Goal: Transaction & Acquisition: Purchase product/service

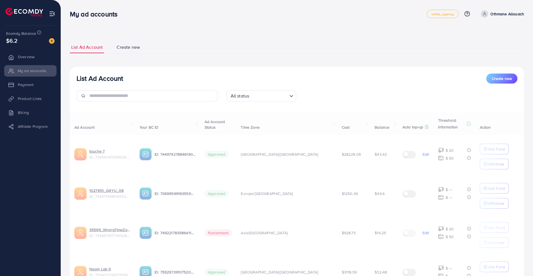
scroll to position [38, 0]
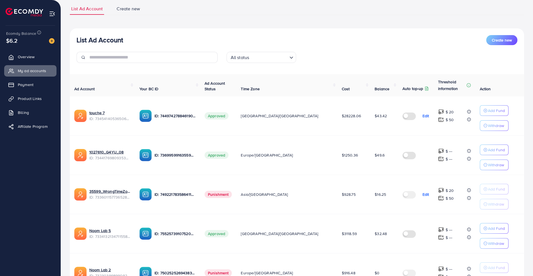
drag, startPoint x: 162, startPoint y: 105, endPoint x: 333, endPoint y: 58, distance: 177.4
click at [333, 58] on div "All status Loading..." at bounding box center [297, 60] width 150 height 16
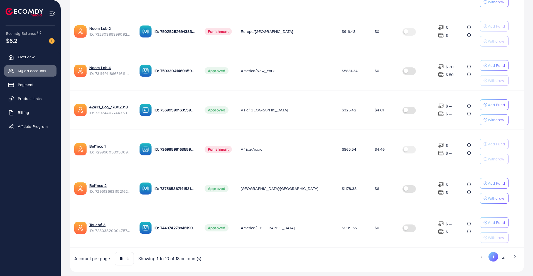
scroll to position [291, 0]
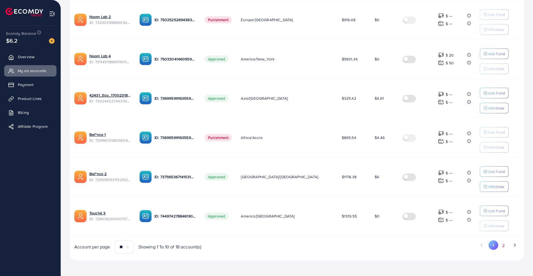
click at [502, 244] on button "2" at bounding box center [503, 245] width 10 height 10
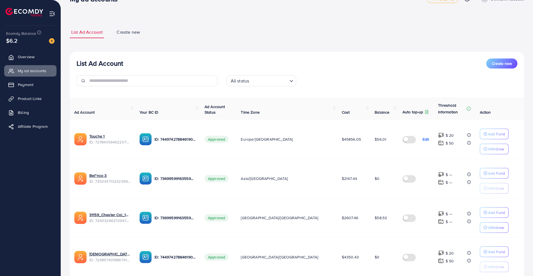
scroll to position [9, 0]
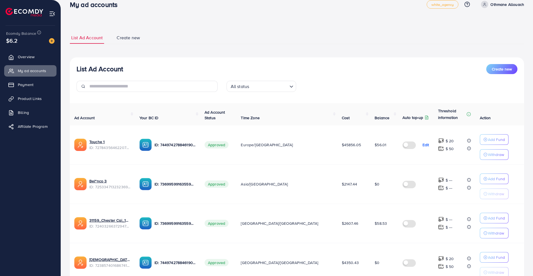
click at [53, 40] on img at bounding box center [52, 41] width 6 height 6
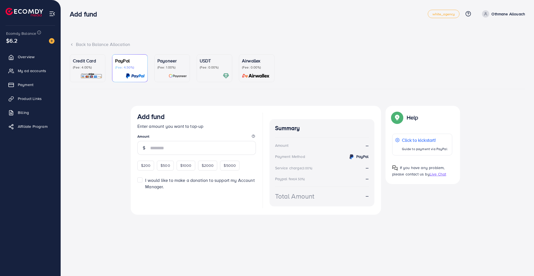
click at [200, 59] on link "USDT (Fee: 0.00%)" at bounding box center [215, 68] width 36 height 28
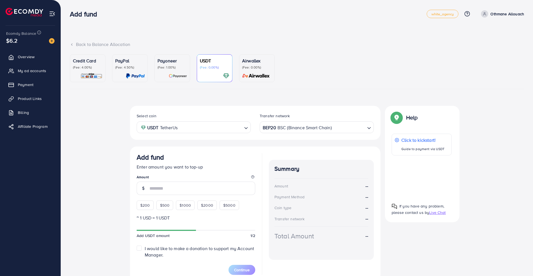
click at [268, 128] on div "BEP20 BSC (Binance Smart Chain)" at bounding box center [314, 127] width 104 height 10
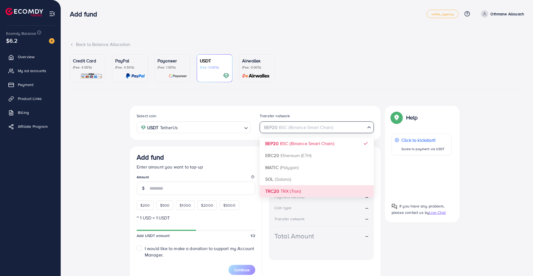
click at [267, 188] on div "Select coin USDT TetherUs Loading... Transfer network BEP20 BSC (Binance Smart …" at bounding box center [255, 194] width 250 height 176
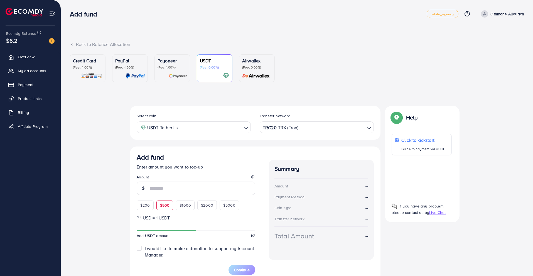
click at [164, 206] on span "$500" at bounding box center [165, 205] width 10 height 6
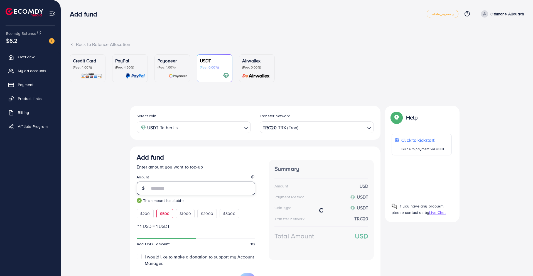
click at [185, 187] on input "***" at bounding box center [202, 187] width 106 height 13
type input "***"
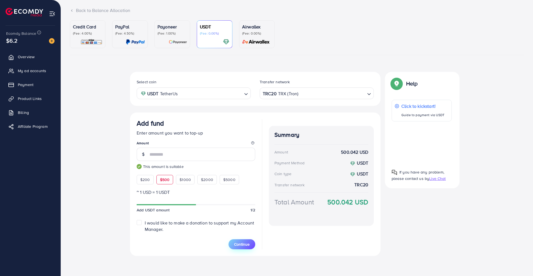
click at [235, 244] on span "Continue" at bounding box center [242, 244] width 16 height 6
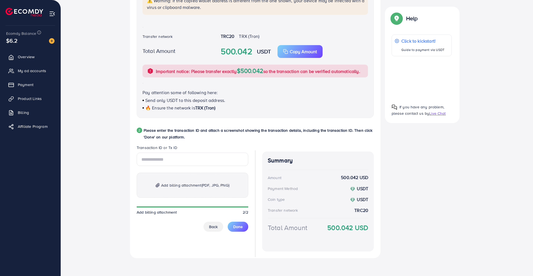
scroll to position [173, 0]
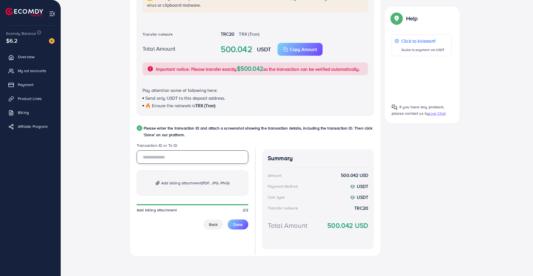
click at [185, 153] on input "text" at bounding box center [193, 156] width 112 height 13
paste input "**********"
type input "**********"
click at [183, 175] on p "Add billing attachment (PDF, JPG, PNG)" at bounding box center [193, 182] width 112 height 25
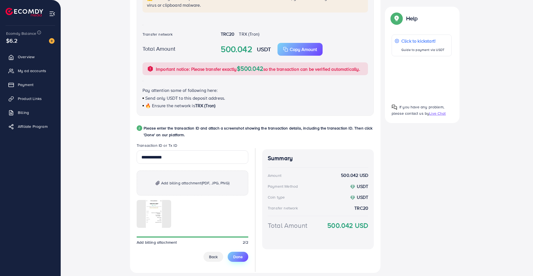
click at [232, 255] on button "Done" at bounding box center [238, 257] width 21 height 10
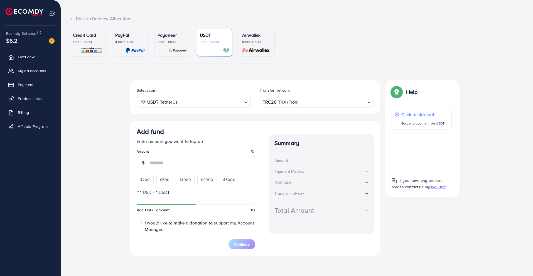
scroll to position [26, 0]
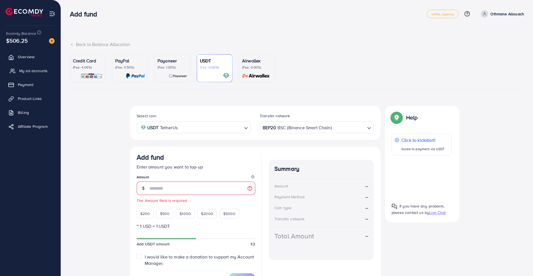
click at [51, 72] on link "My ad accounts" at bounding box center [30, 70] width 52 height 11
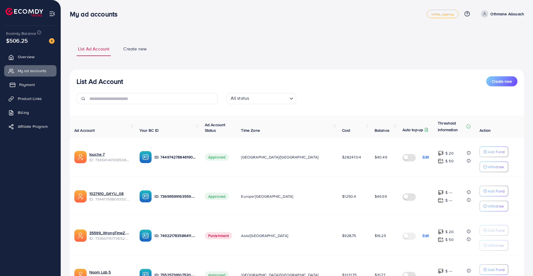
click at [43, 86] on link "Payment" at bounding box center [30, 84] width 52 height 11
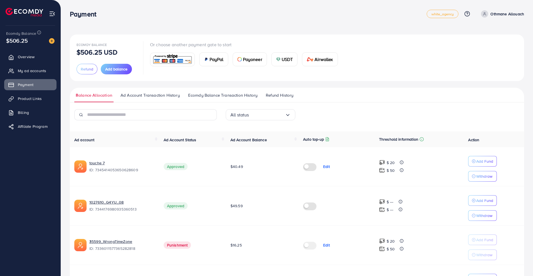
click at [167, 94] on span "Ad Account Transaction History" at bounding box center [149, 95] width 59 height 6
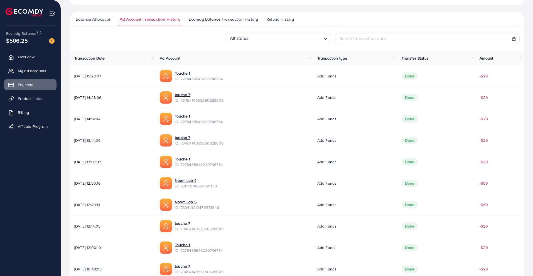
scroll to position [108, 0]
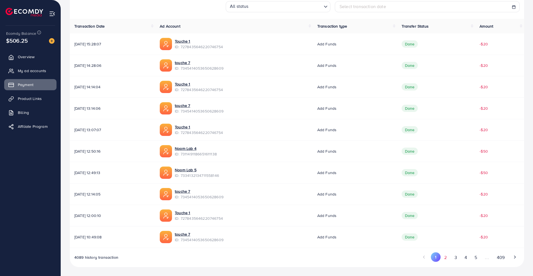
click at [449, 257] on button "2" at bounding box center [445, 257] width 10 height 10
